Goal: Use online tool/utility: Utilize a website feature to perform a specific function

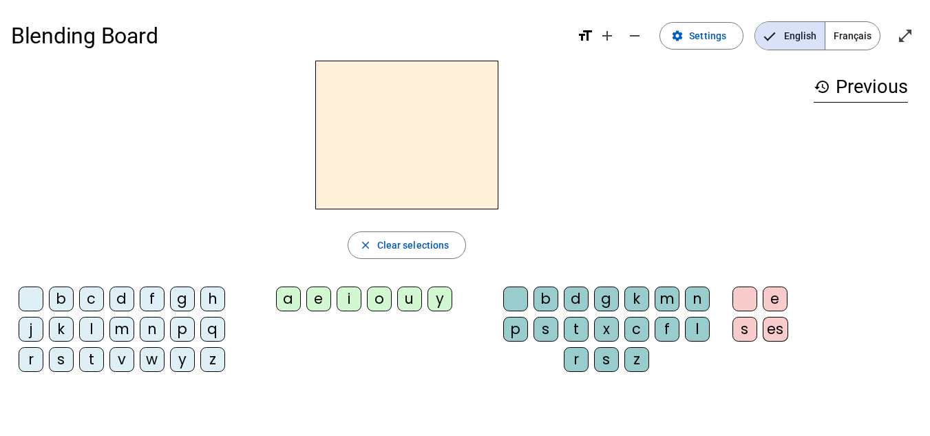
click at [831, 29] on span "Français" at bounding box center [852, 36] width 54 height 28
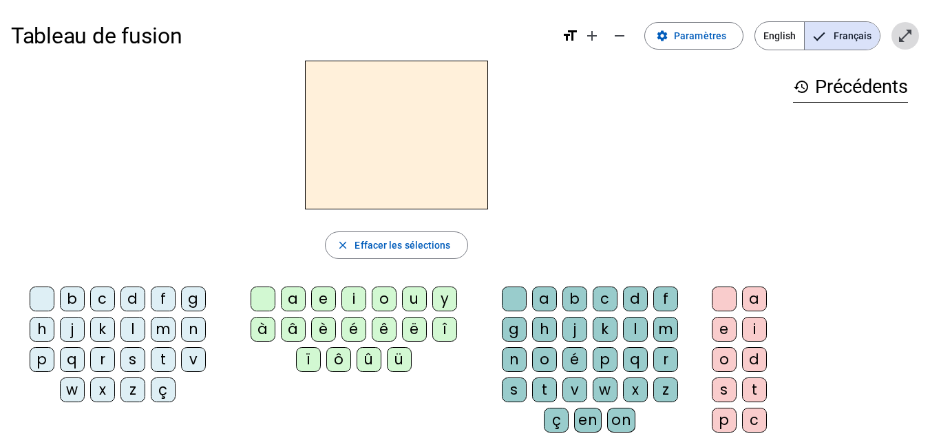
click at [906, 39] on mat-icon "open_in_full" at bounding box center [905, 36] width 17 height 17
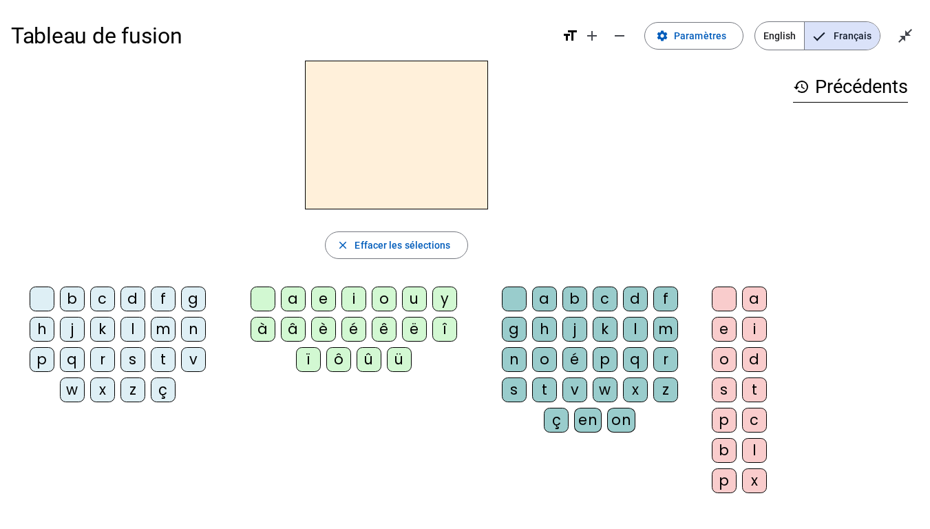
click at [101, 297] on div "c" at bounding box center [102, 298] width 25 height 25
click at [702, 45] on span at bounding box center [694, 35] width 98 height 33
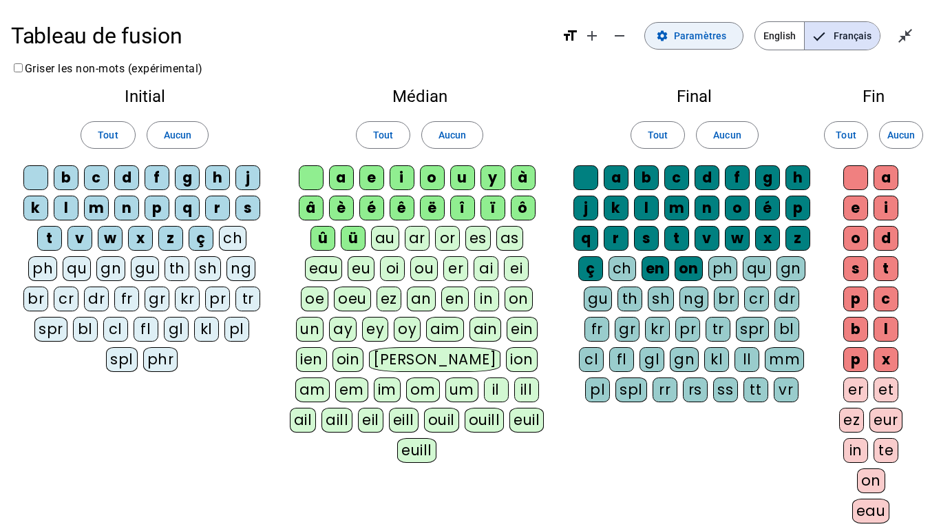
click at [673, 27] on span at bounding box center [694, 35] width 98 height 33
click at [118, 324] on div "cl" at bounding box center [115, 329] width 25 height 25
click at [911, 30] on mat-icon "close_fullscreen" at bounding box center [905, 36] width 17 height 17
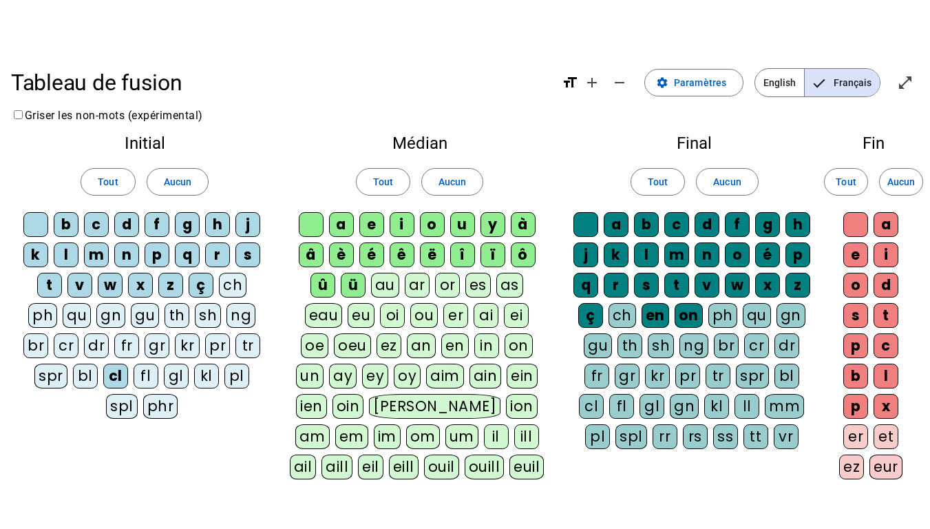
scroll to position [1, 0]
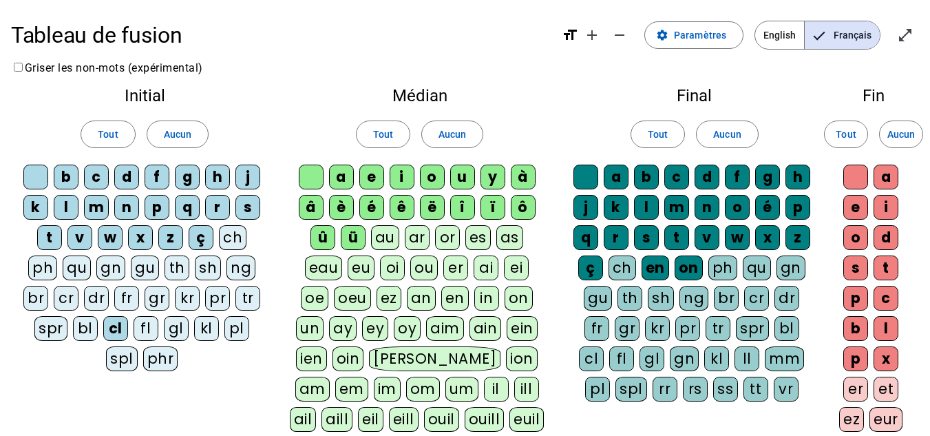
click at [47, 69] on label "Griser les non-mots (expérimental)" at bounding box center [107, 67] width 192 height 13
click at [48, 65] on label "Griser les non-mots (expérimental)" at bounding box center [107, 67] width 192 height 13
click at [910, 34] on mat-icon "open_in_full" at bounding box center [905, 35] width 17 height 17
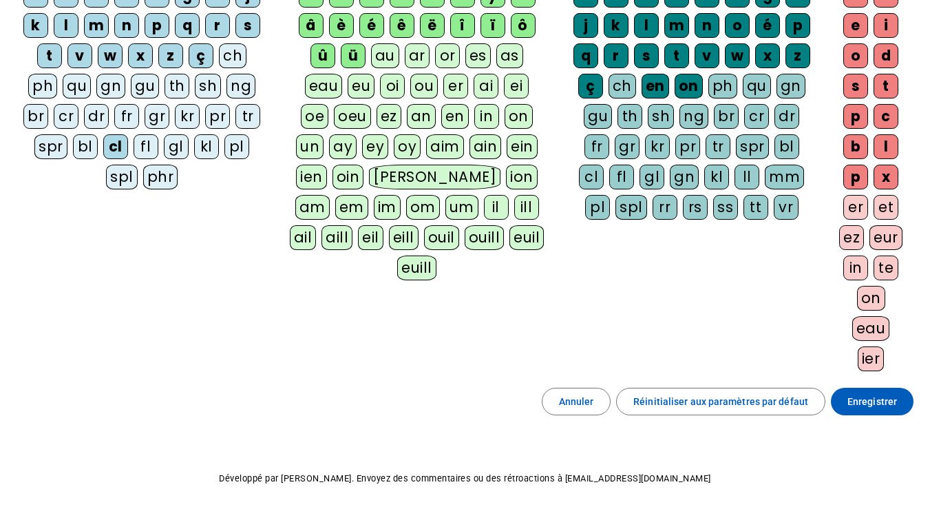
scroll to position [213, 0]
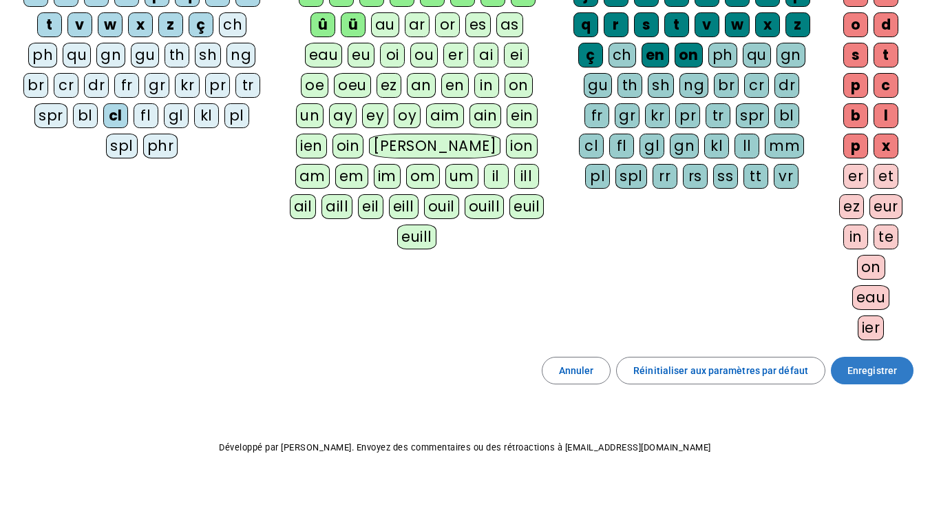
click at [904, 362] on span at bounding box center [872, 370] width 83 height 33
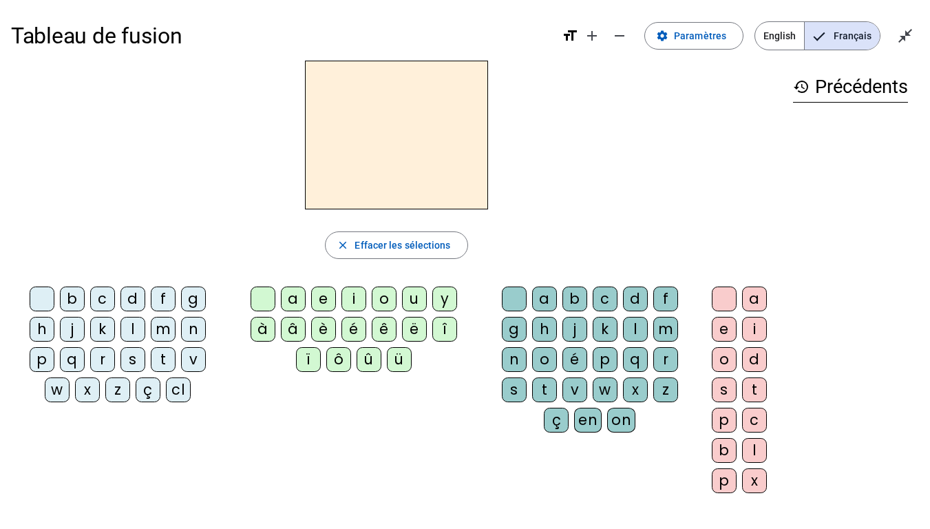
click at [169, 387] on div "cl" at bounding box center [178, 389] width 25 height 25
click at [291, 296] on div "a" at bounding box center [293, 298] width 25 height 25
click at [669, 333] on div "m" at bounding box center [665, 329] width 25 height 25
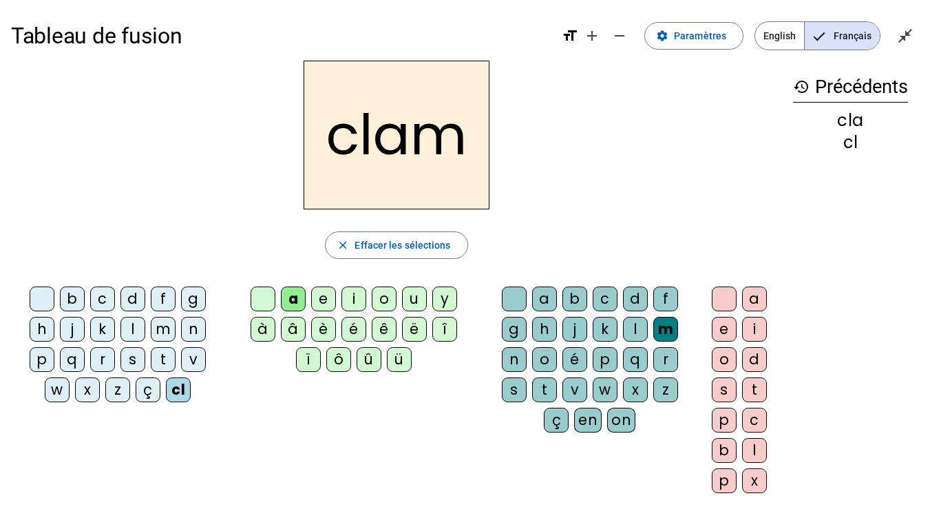
click at [715, 334] on div "e" at bounding box center [724, 329] width 25 height 25
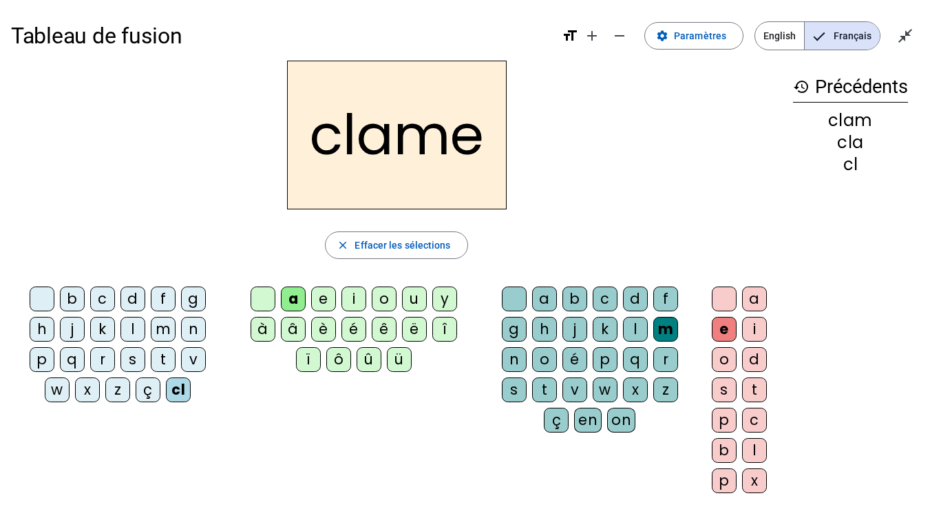
click at [125, 330] on div "l" at bounding box center [132, 329] width 25 height 25
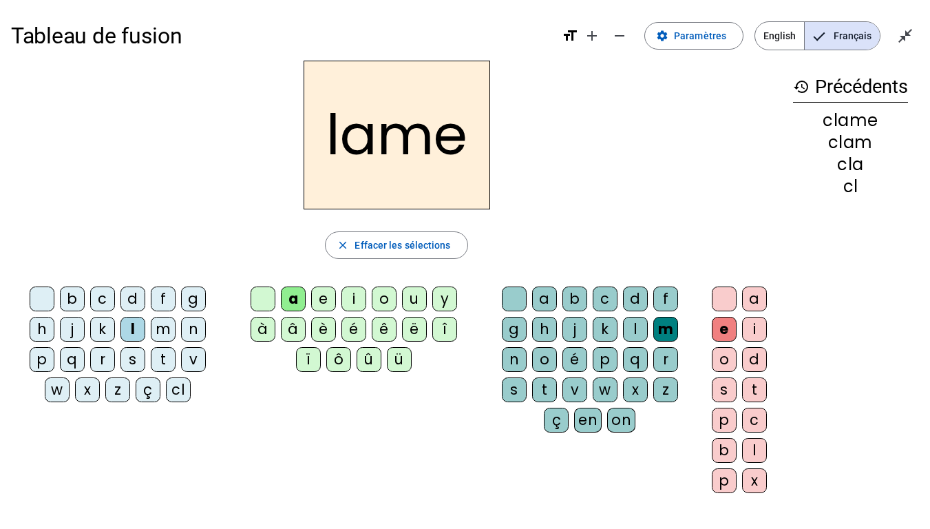
click at [142, 293] on div "d" at bounding box center [132, 298] width 25 height 25
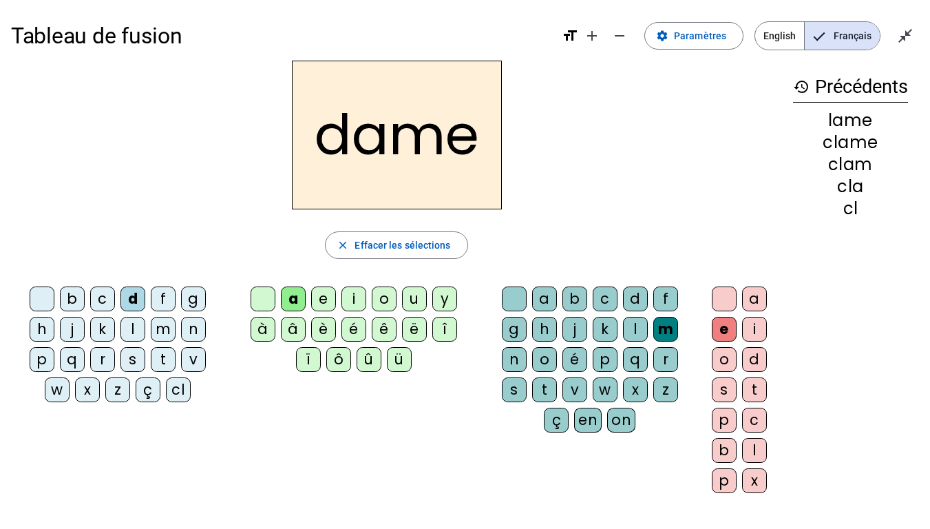
click at [103, 297] on div "c" at bounding box center [102, 298] width 25 height 25
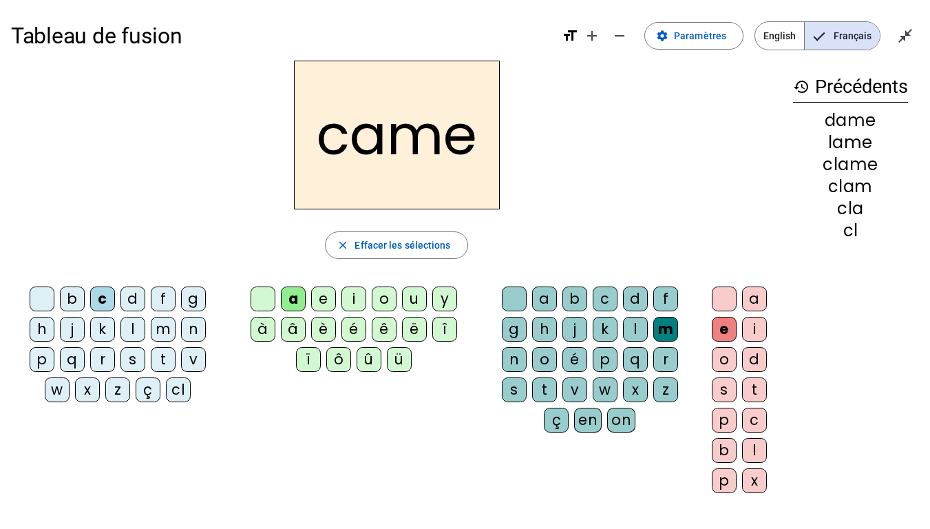
click at [513, 354] on div "n" at bounding box center [514, 359] width 25 height 25
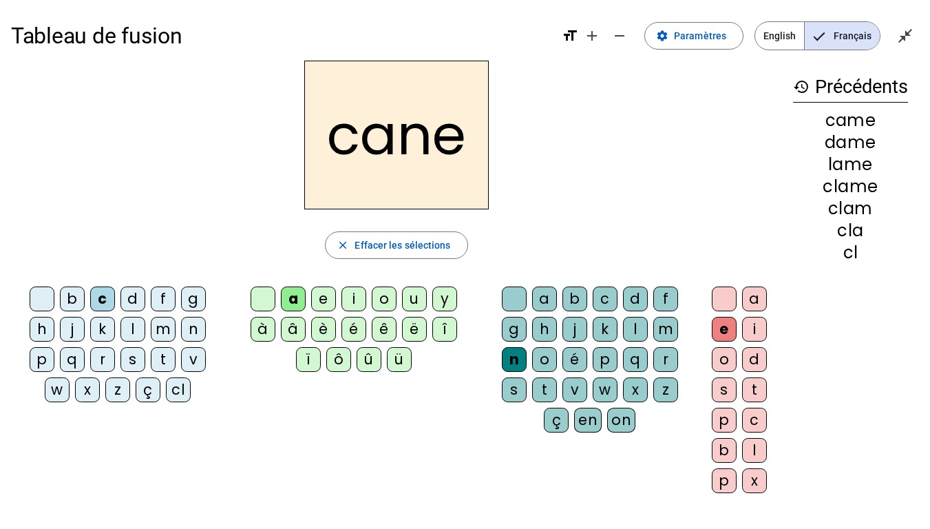
click at [519, 329] on div "g" at bounding box center [514, 329] width 25 height 25
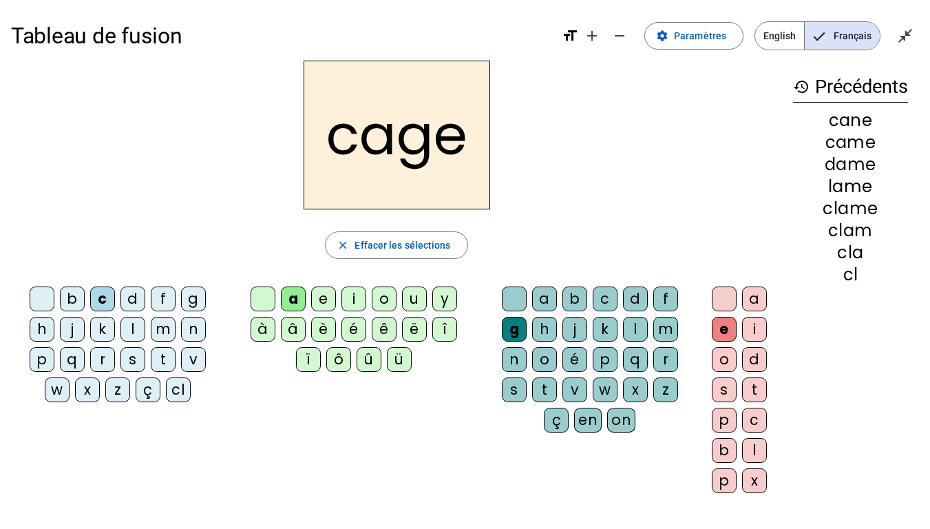
click at [44, 356] on div "p" at bounding box center [42, 359] width 25 height 25
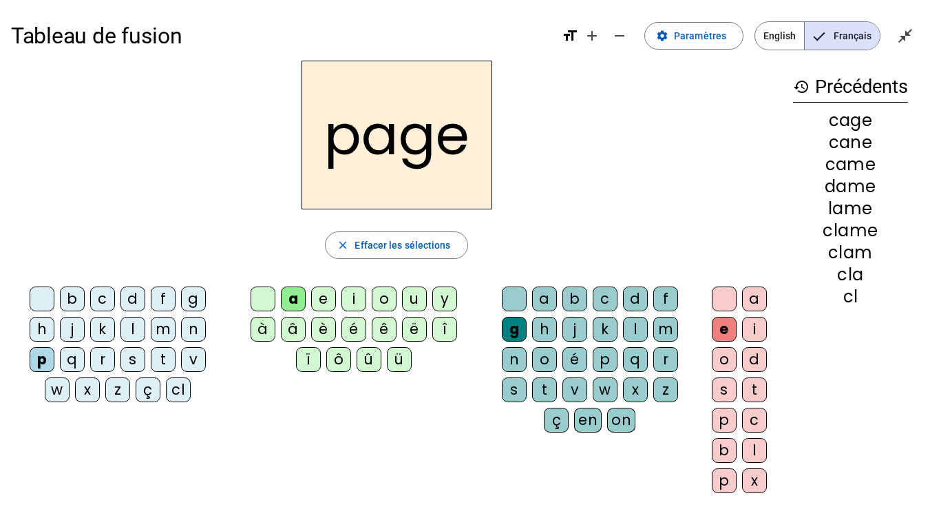
click at [135, 355] on div "s" at bounding box center [132, 359] width 25 height 25
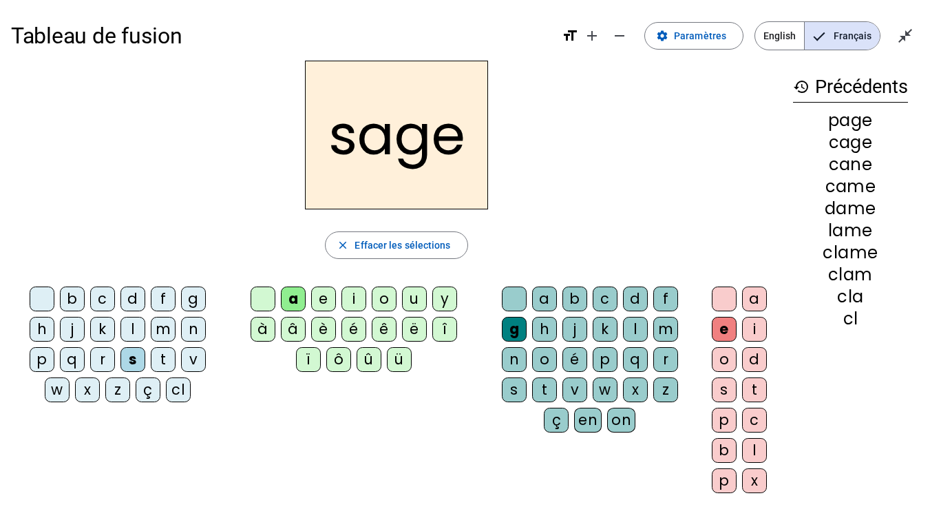
click at [157, 337] on div "m" at bounding box center [163, 329] width 25 height 25
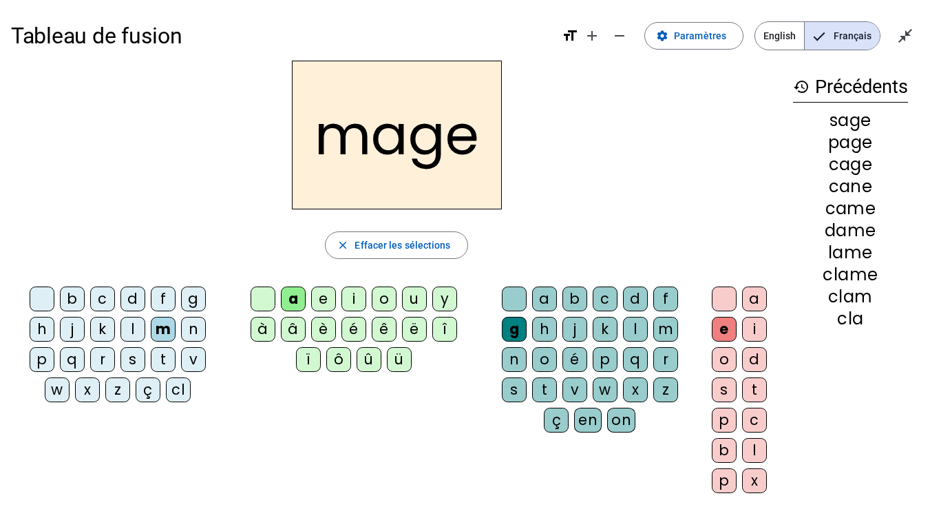
click at [412, 295] on div "u" at bounding box center [414, 298] width 25 height 25
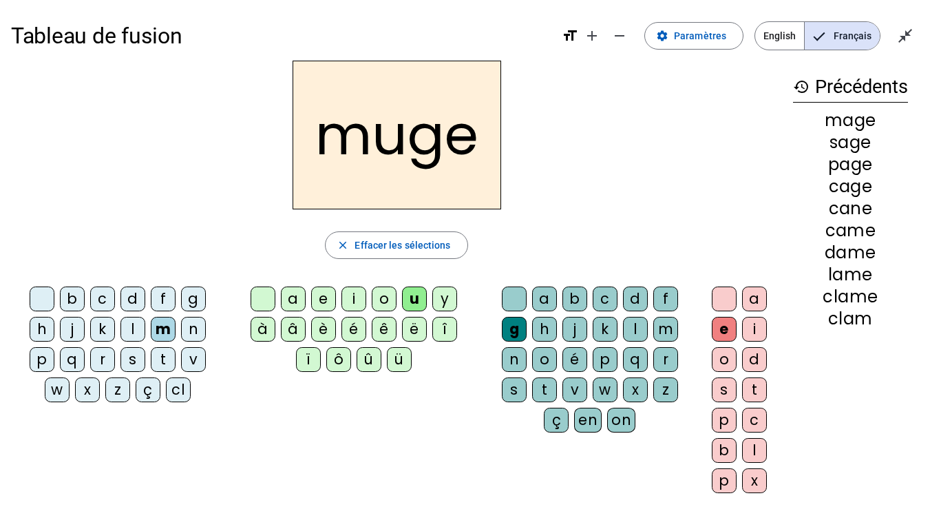
click at [143, 323] on div "l" at bounding box center [132, 329] width 25 height 25
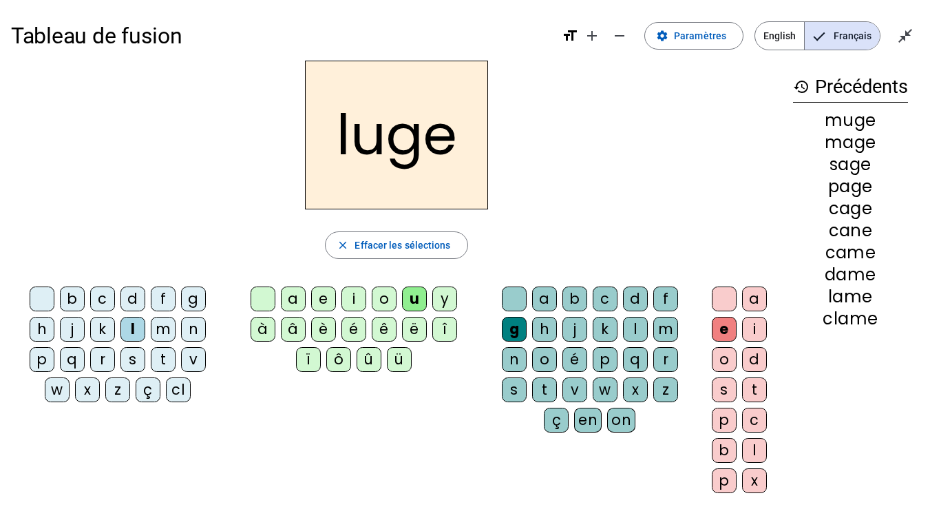
click at [515, 359] on div "n" at bounding box center [514, 359] width 25 height 25
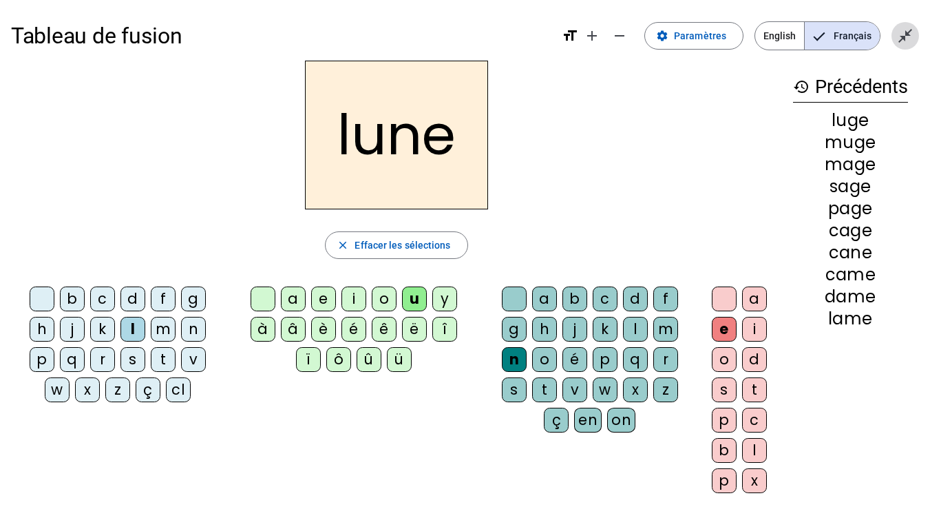
click at [906, 41] on mat-icon "close_fullscreen" at bounding box center [905, 36] width 17 height 17
